Goal: Find specific page/section: Locate a particular part of the current website

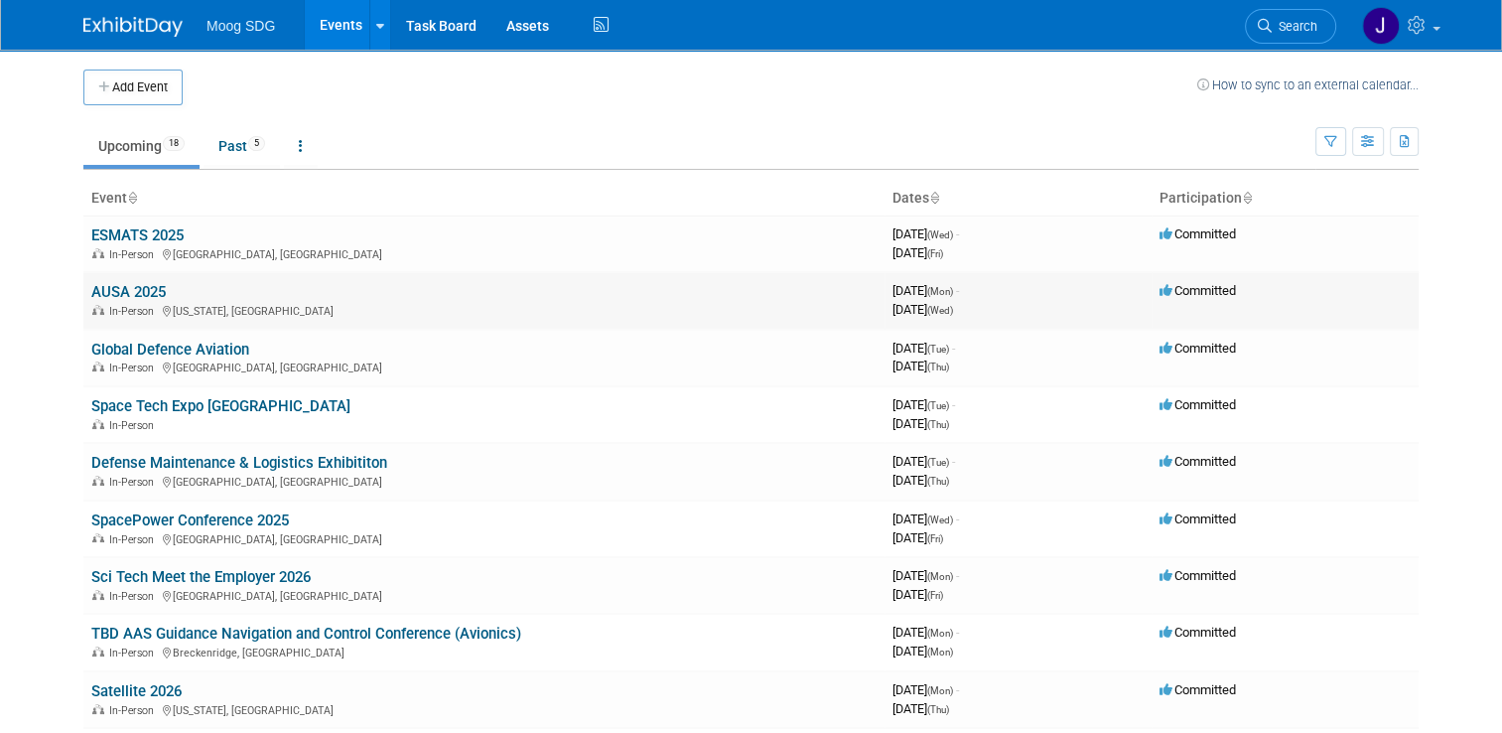
click at [137, 288] on link "AUSA 2025" at bounding box center [128, 292] width 74 height 18
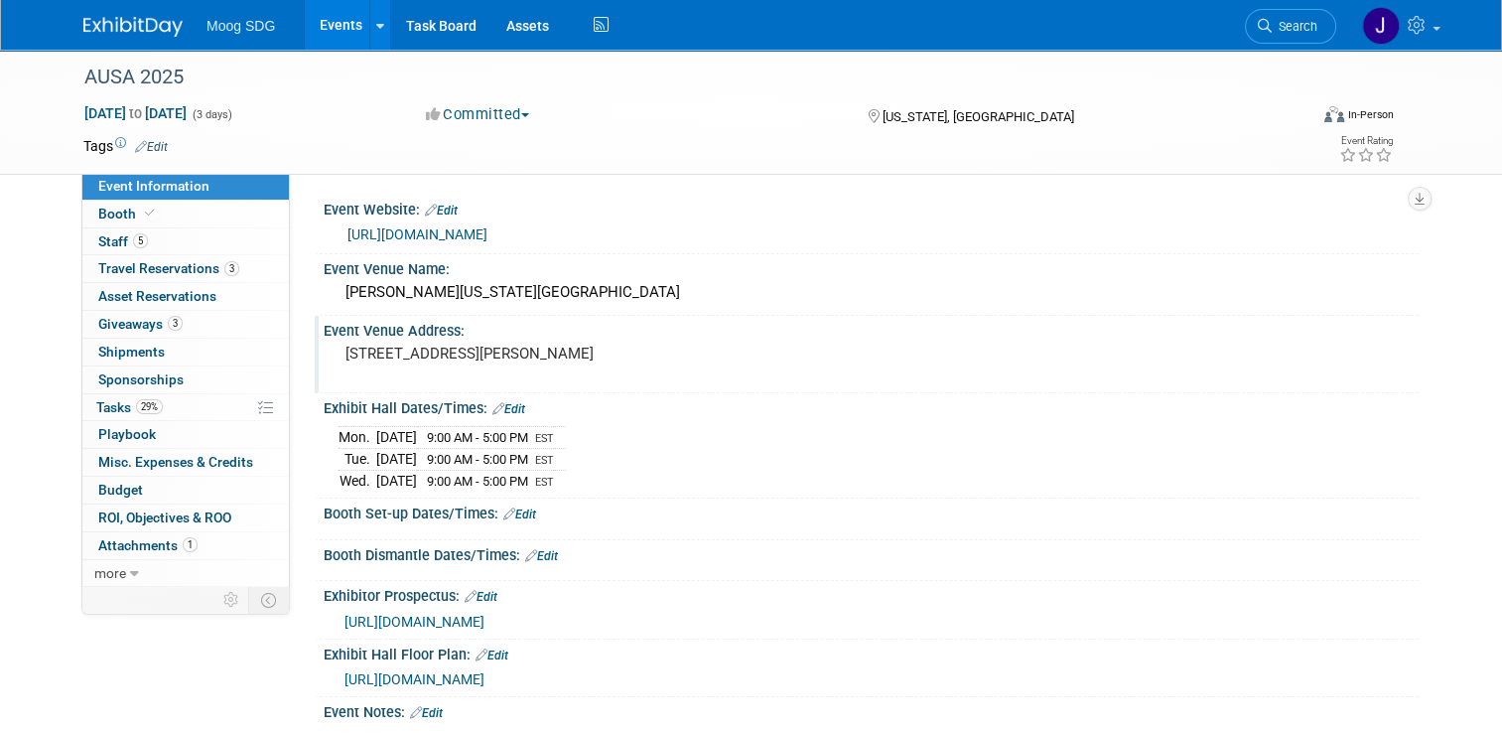
click at [881, 372] on div "Event Venue Address: 801 Allen Y. Lew Place" at bounding box center [867, 354] width 1104 height 76
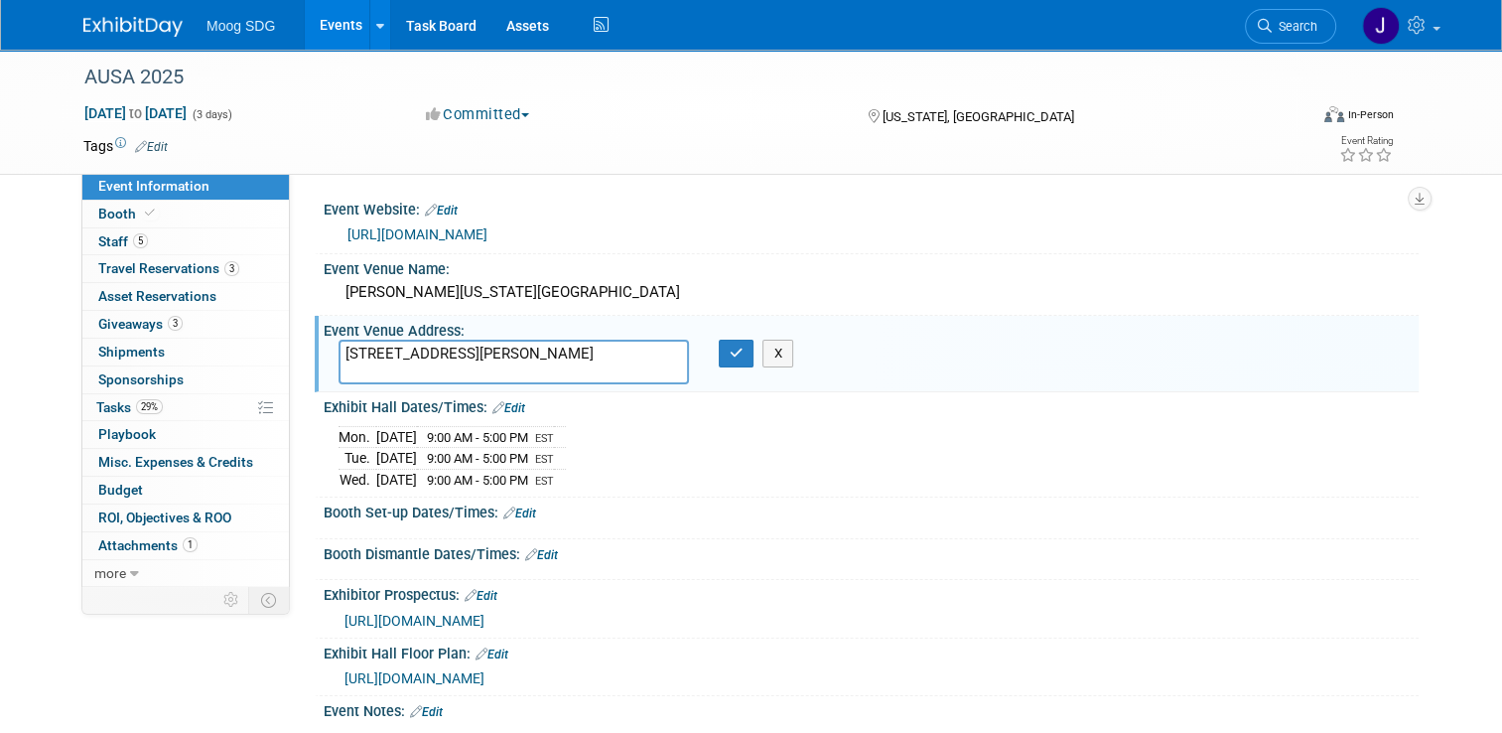
click at [886, 474] on div "Mon. Oct 13, 2025 9:00 AM - 5:00 PM EST Tue. Oct 14, 2025 9:00 AM - 5:00 PM EST…" at bounding box center [870, 455] width 1065 height 69
click at [736, 342] on button "button" at bounding box center [737, 353] width 36 height 28
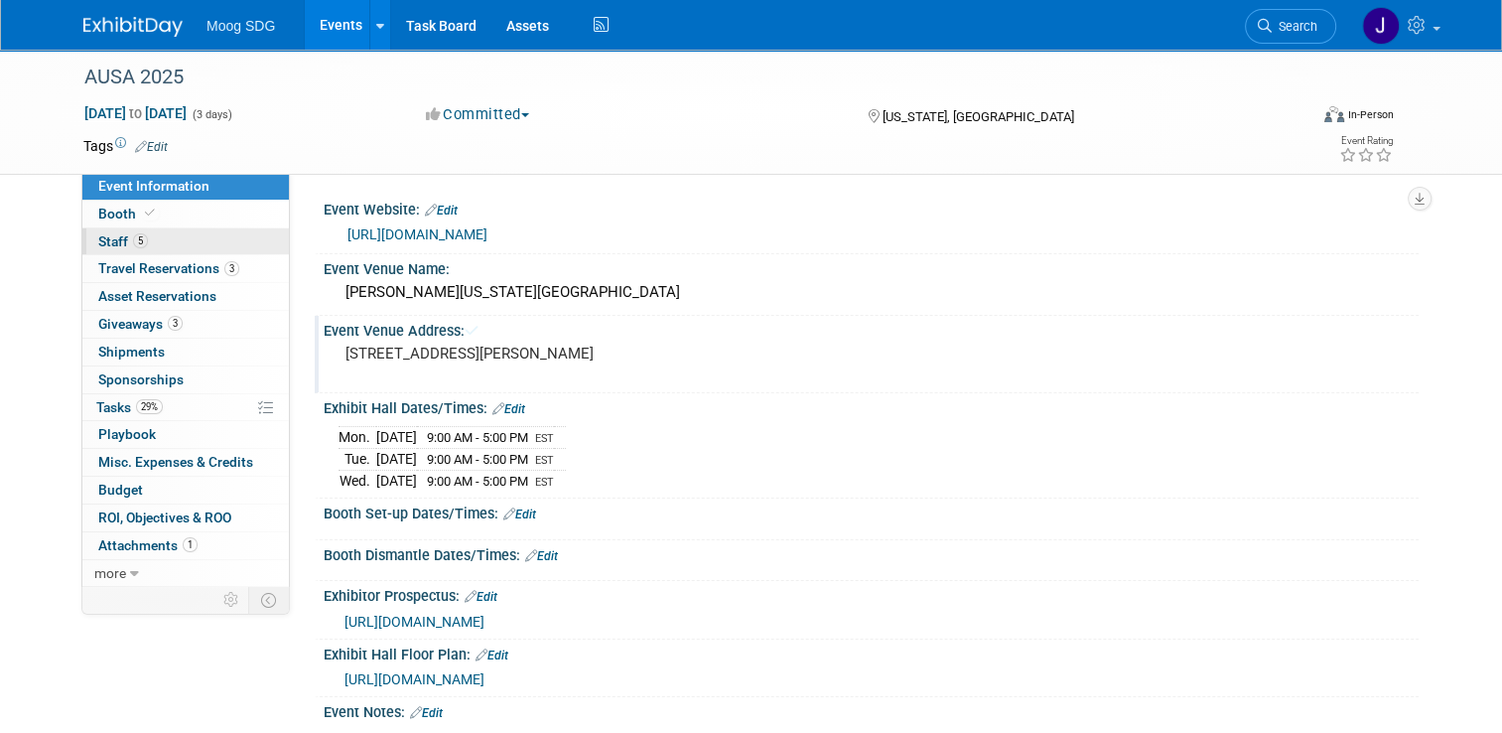
click at [152, 243] on link "5 Staff 5" at bounding box center [185, 241] width 206 height 27
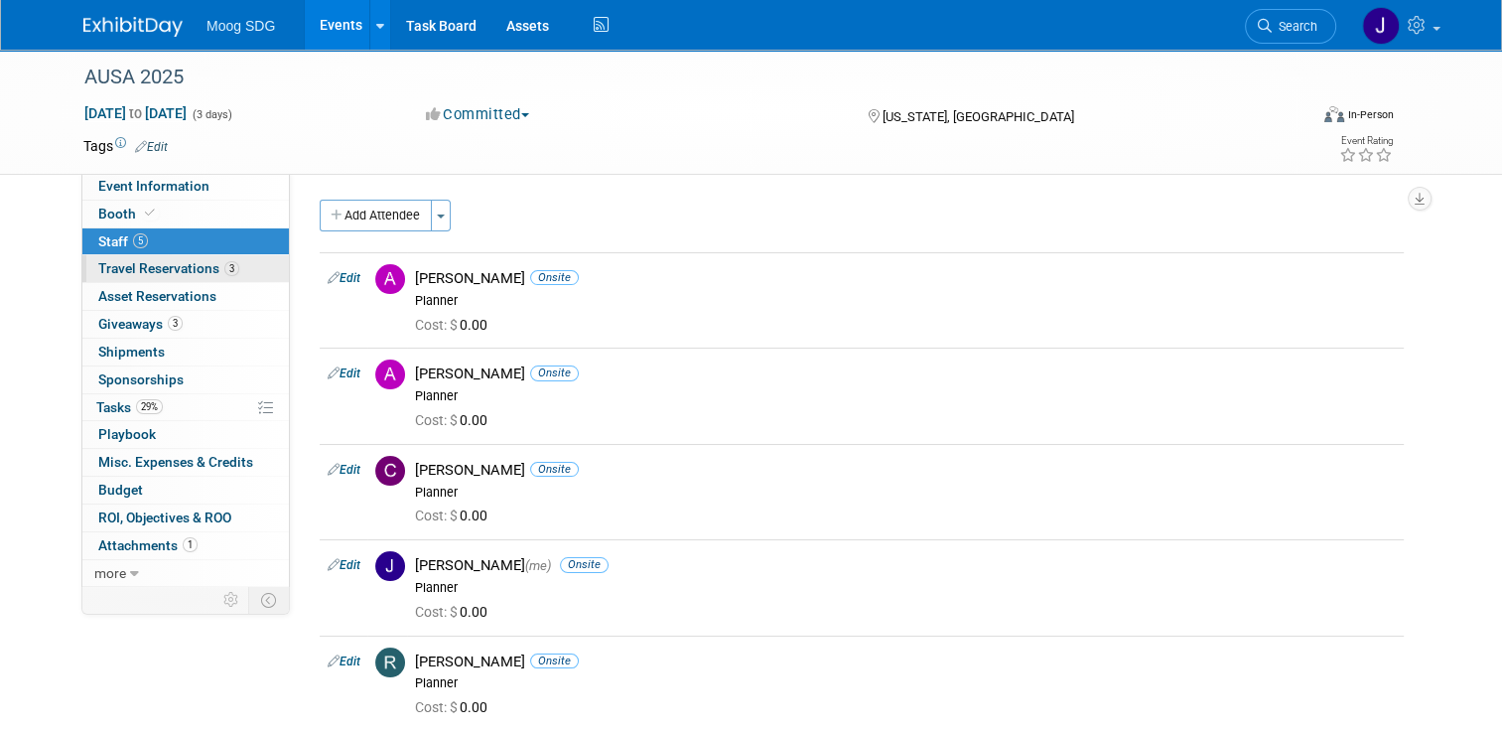
click at [234, 255] on link "3 Travel Reservations 3" at bounding box center [185, 268] width 206 height 27
